Goal: Find specific fact: Find specific fact

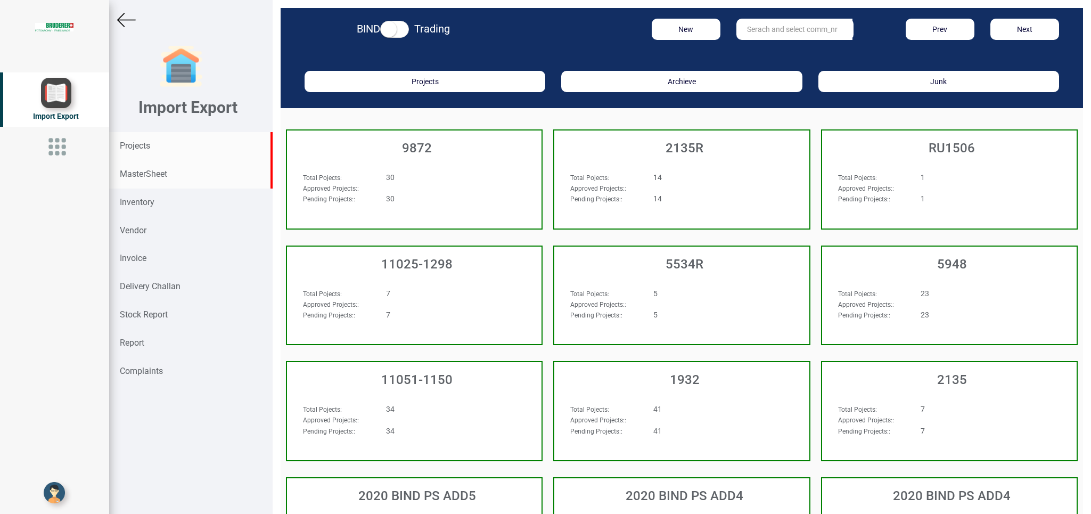
click at [143, 174] on strong "MasterSheet" at bounding box center [143, 174] width 47 height 10
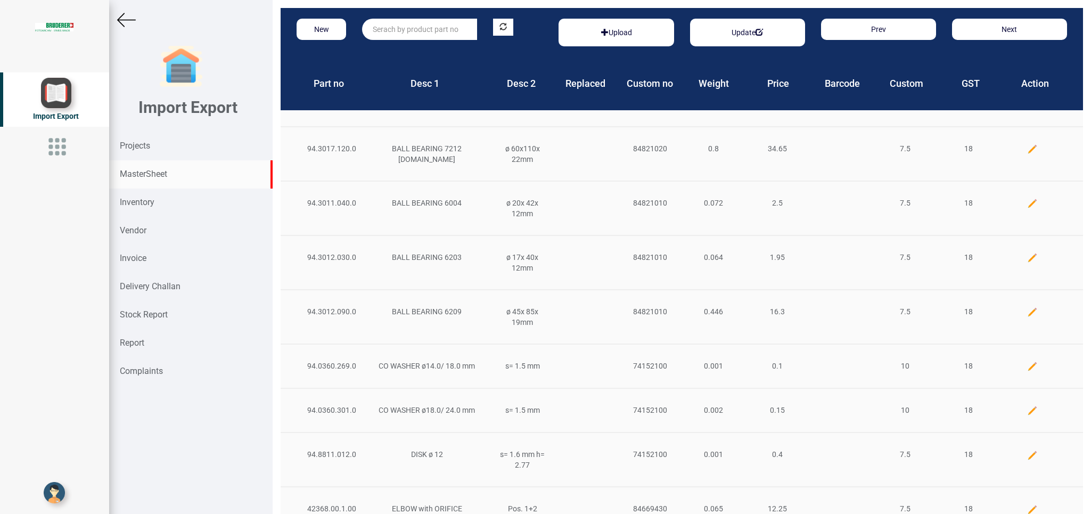
click at [437, 41] on div "New Upload Update Prev Next" at bounding box center [682, 32] width 803 height 49
drag, startPoint x: 436, startPoint y: 40, endPoint x: 436, endPoint y: 33, distance: 6.9
click at [436, 35] on div "New Upload Update Prev Next" at bounding box center [682, 32] width 803 height 49
click at [436, 33] on input "text" at bounding box center [419, 29] width 115 height 21
type input "socket head screw"
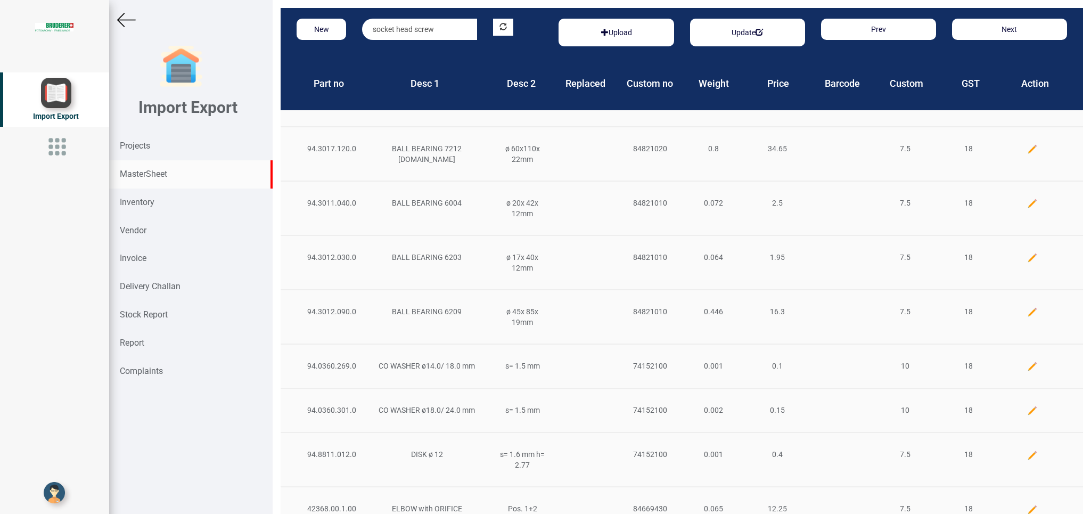
drag, startPoint x: 447, startPoint y: 30, endPoint x: 345, endPoint y: 25, distance: 102.9
click at [362, 25] on input "socket head screw" at bounding box center [419, 29] width 115 height 21
click at [137, 143] on strong "Projects" at bounding box center [135, 146] width 30 height 10
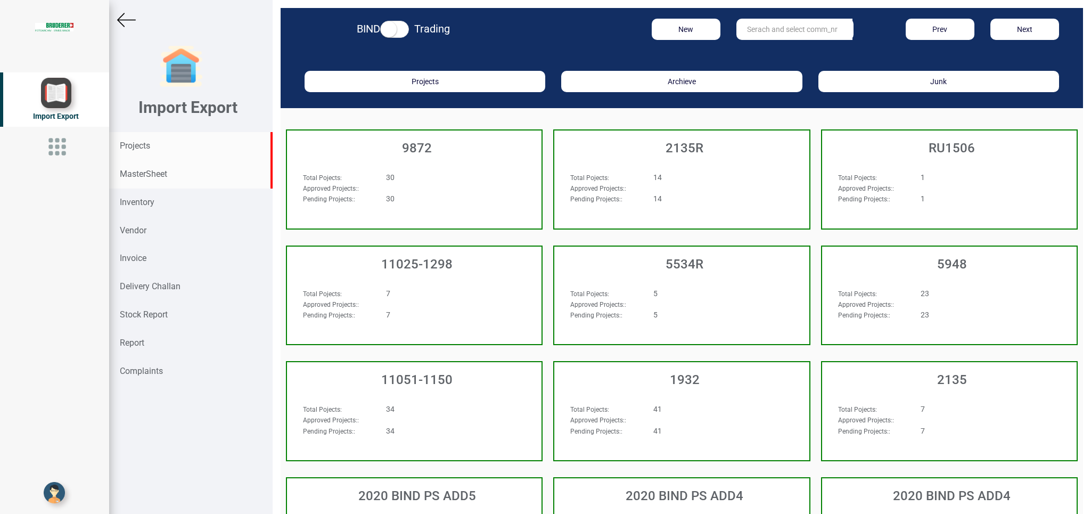
click at [186, 168] on div "MasterSheet" at bounding box center [190, 174] width 163 height 28
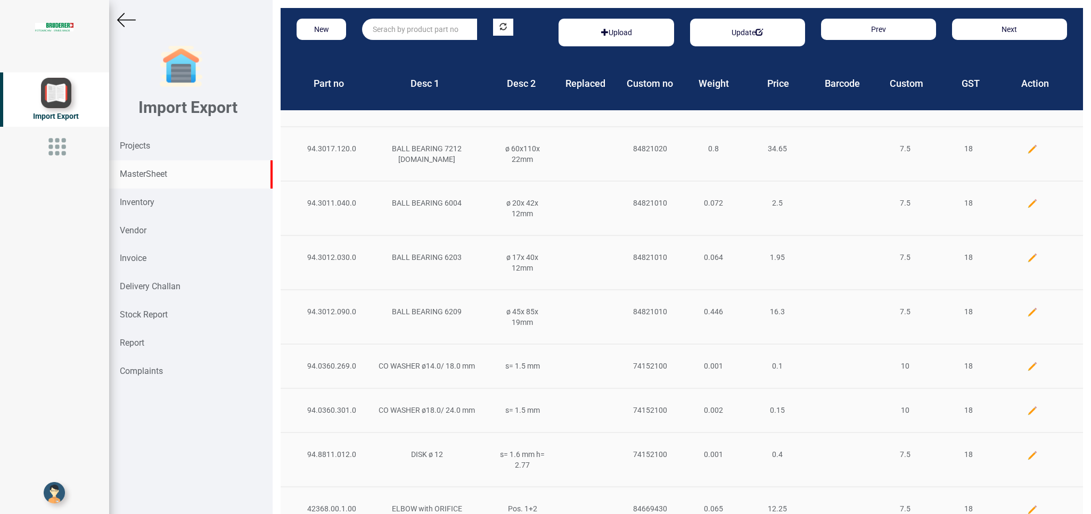
paste input "94.1401.163.0"
type input "94.1401.163.0"
click at [413, 49] on strong "94.1401.163.0" at bounding box center [397, 51] width 49 height 9
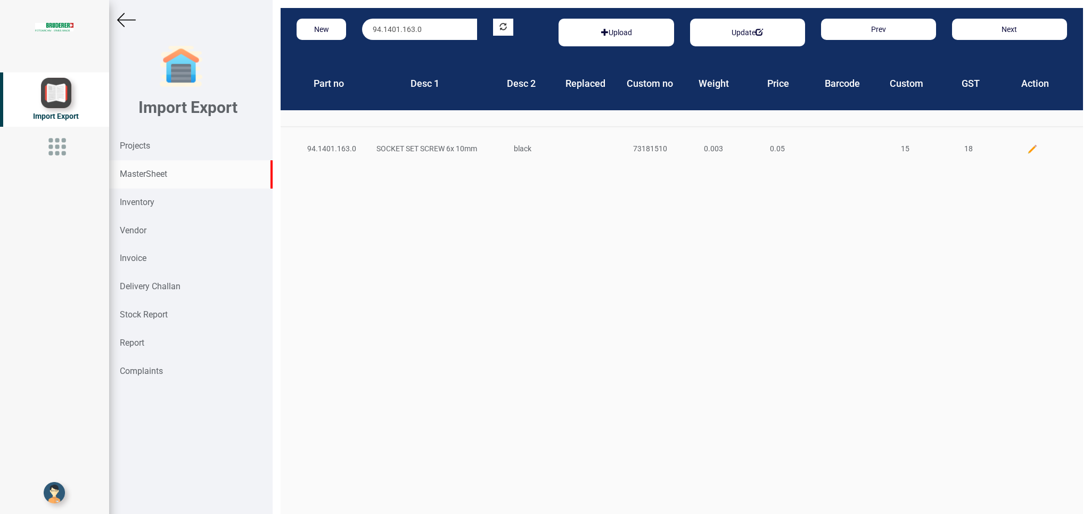
click at [628, 146] on div "73181510" at bounding box center [650, 148] width 64 height 11
drag, startPoint x: 628, startPoint y: 146, endPoint x: 667, endPoint y: 146, distance: 39.4
click at [667, 146] on div "73181510" at bounding box center [650, 148] width 64 height 11
copy div "73181510"
